Goal: Task Accomplishment & Management: Complete application form

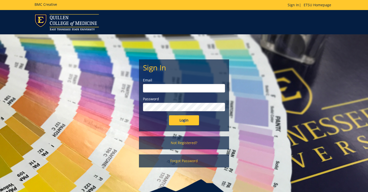
type input "etsuhealthprojects@etsu.edu"
click at [185, 116] on input "Login" at bounding box center [184, 120] width 30 height 10
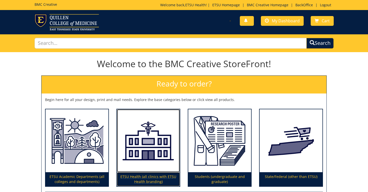
click at [145, 142] on img at bounding box center [148, 140] width 63 height 63
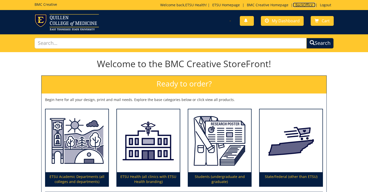
click at [301, 4] on link "BackOffice" at bounding box center [304, 5] width 23 height 5
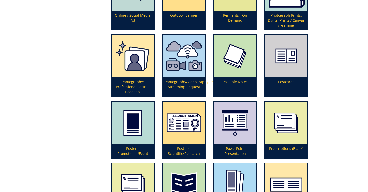
scroll to position [1072, 0]
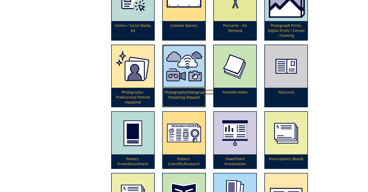
click at [201, 85] on img at bounding box center [184, 66] width 43 height 43
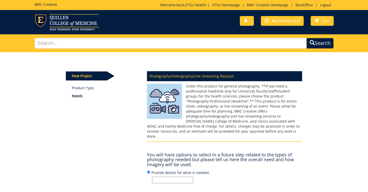
click at [170, 177] on input "Provide details for what is needed." at bounding box center [172, 180] width 41 height 7
click at [118, 160] on div "New Project Product Type Needs Photography/Videography/Live Streaming Request ?…" at bounding box center [184, 135] width 244 height 166
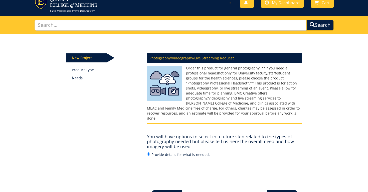
scroll to position [34, 0]
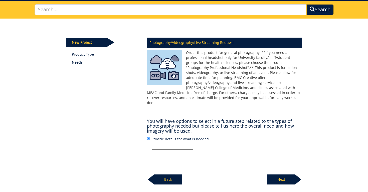
click at [172, 143] on input "Provide details for what is needed." at bounding box center [172, 146] width 41 height 7
click at [124, 128] on div "New Project Product Type Needs Photography/Videography/Live Streaming Request ?…" at bounding box center [184, 102] width 244 height 166
click at [173, 143] on input "Provide details for what is needed." at bounding box center [172, 146] width 41 height 7
type input "Motorcyle Run marketing photo shoot with Drs. Scott and Whittington in front of…"
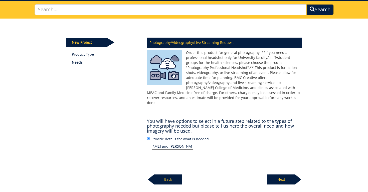
scroll to position [0, 0]
click at [278, 174] on p "Next" at bounding box center [281, 179] width 28 height 10
